Goal: Information Seeking & Learning: Learn about a topic

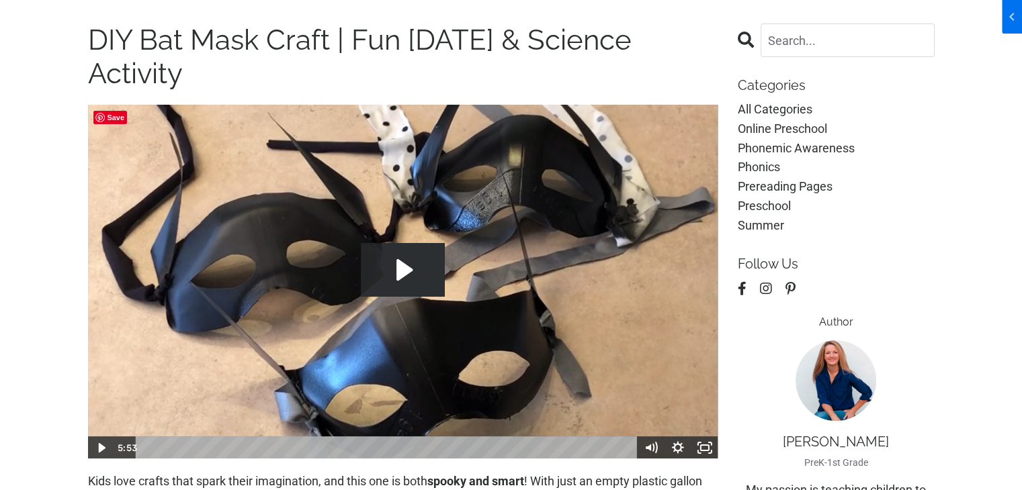
scroll to position [134, 0]
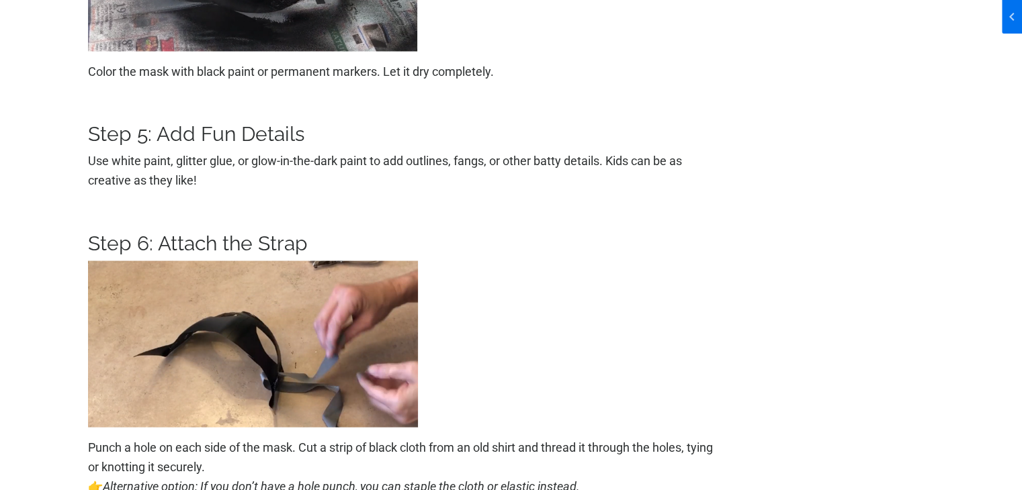
scroll to position [2888, 0]
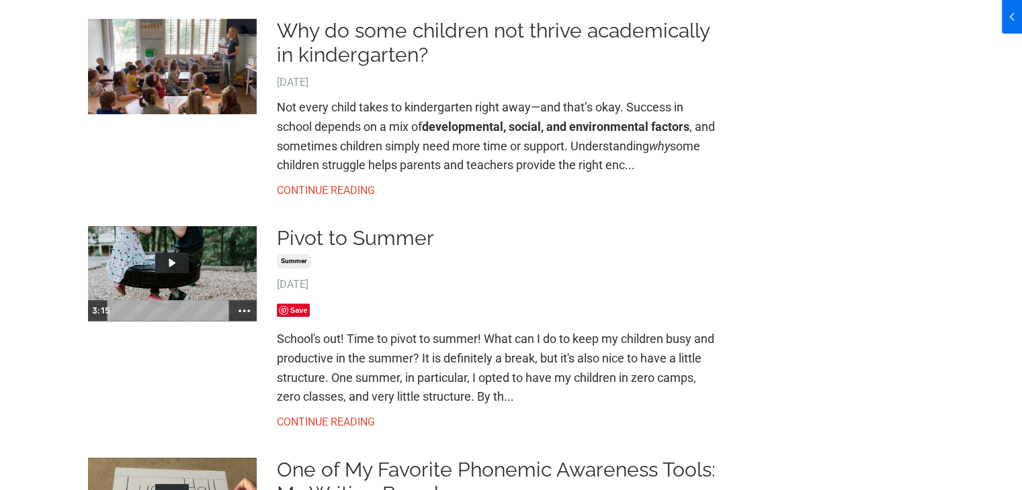
scroll to position [537, 0]
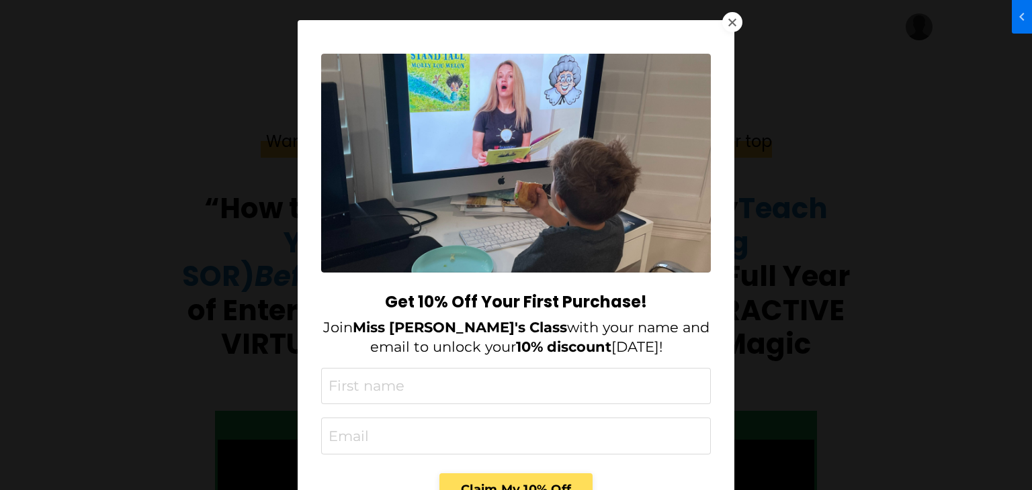
click at [731, 25] on div at bounding box center [732, 22] width 20 height 20
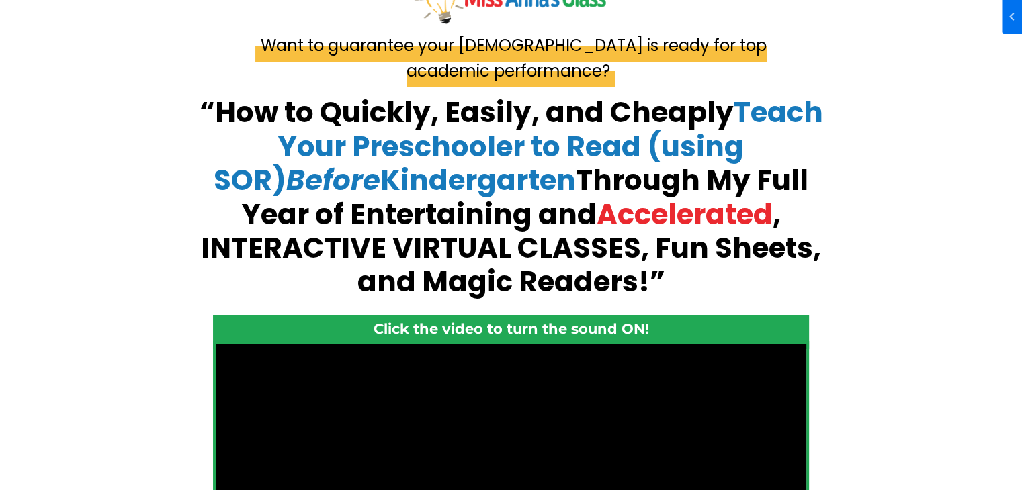
scroll to position [403, 0]
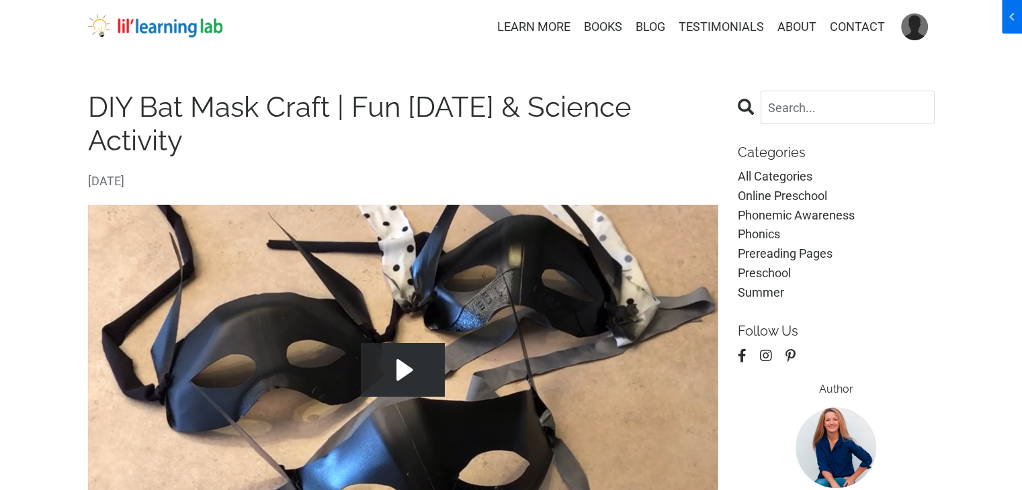
drag, startPoint x: 87, startPoint y: 104, endPoint x: 234, endPoint y: 136, distance: 150.4
copy h1 "DIY Bat Mask Craft | Fun [DATE] & Science Activity"
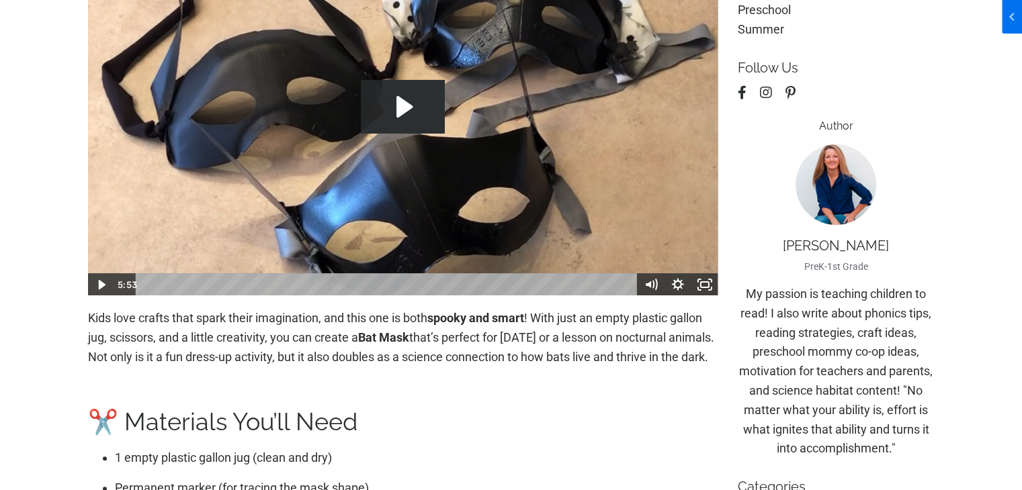
scroll to position [269, 0]
